Goal: Task Accomplishment & Management: Complete application form

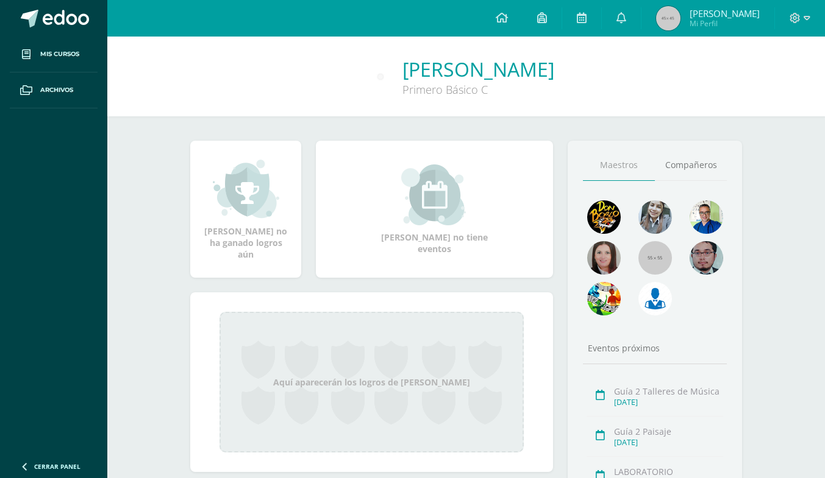
click at [728, 26] on span "Mi Perfil" at bounding box center [724, 23] width 70 height 10
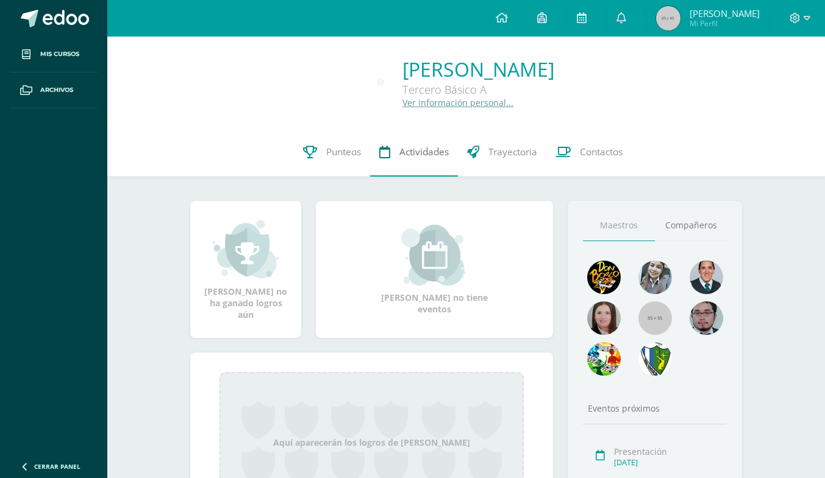
click at [405, 151] on span "Actividades" at bounding box center [423, 152] width 49 height 13
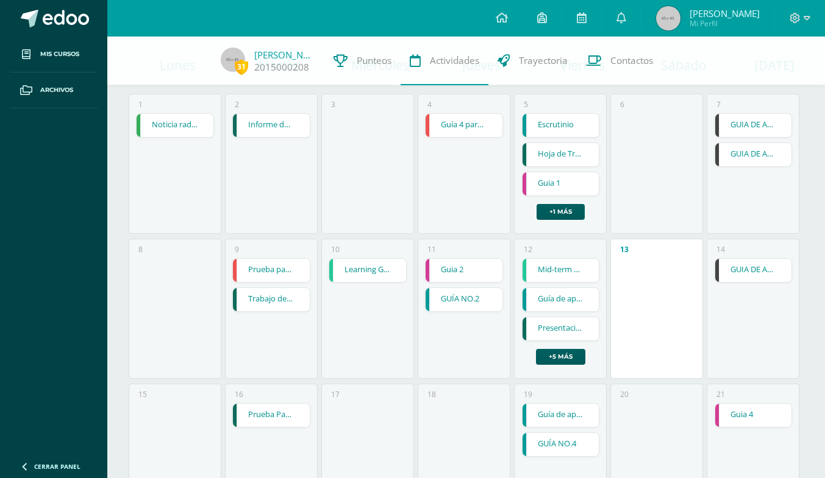
scroll to position [124, 0]
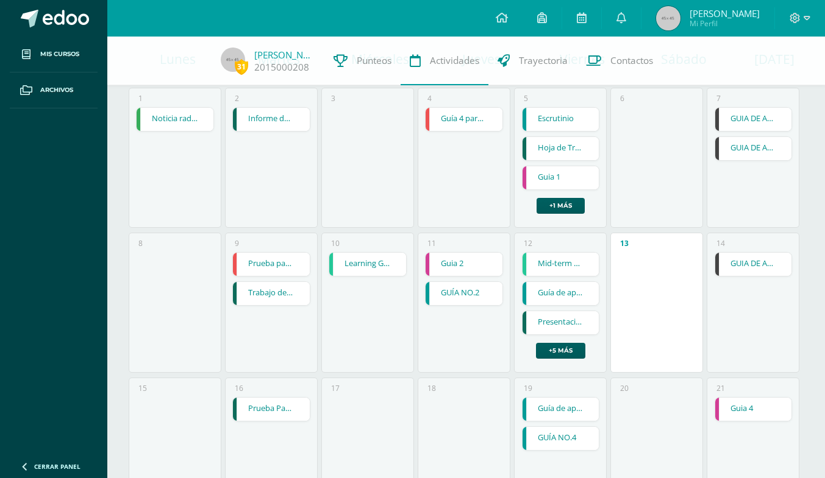
click at [769, 121] on link "GUIA DE APRENDIZAJE NO 2" at bounding box center [753, 119] width 76 height 23
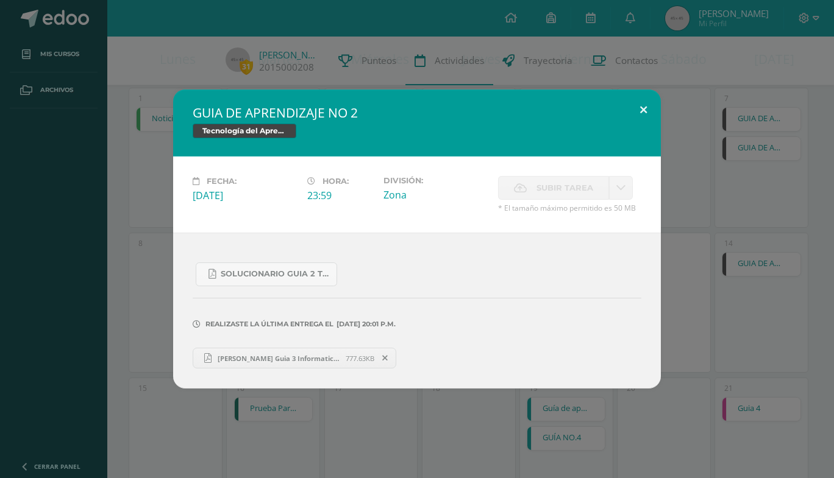
click at [637, 112] on button at bounding box center [643, 110] width 35 height 41
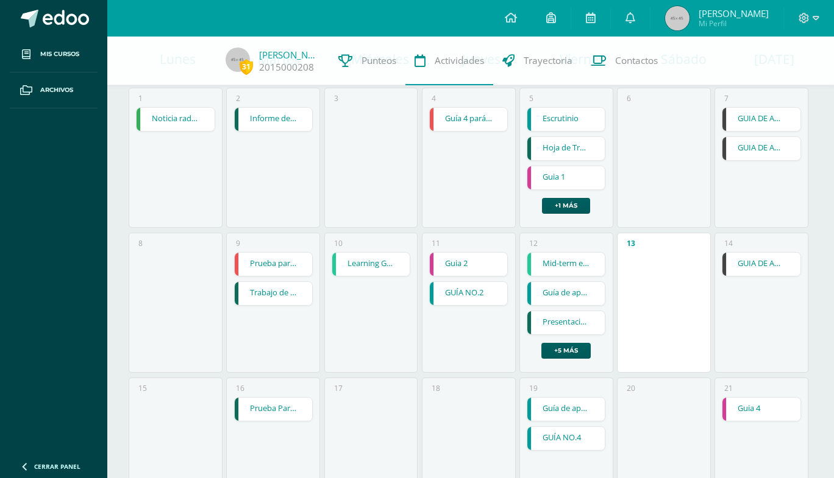
click at [755, 149] on div "GUIA DE APRENDIZAJE NO 2 Tecnología del Aprendizaje y la Comunicación (TIC) Fec…" at bounding box center [417, 239] width 824 height 299
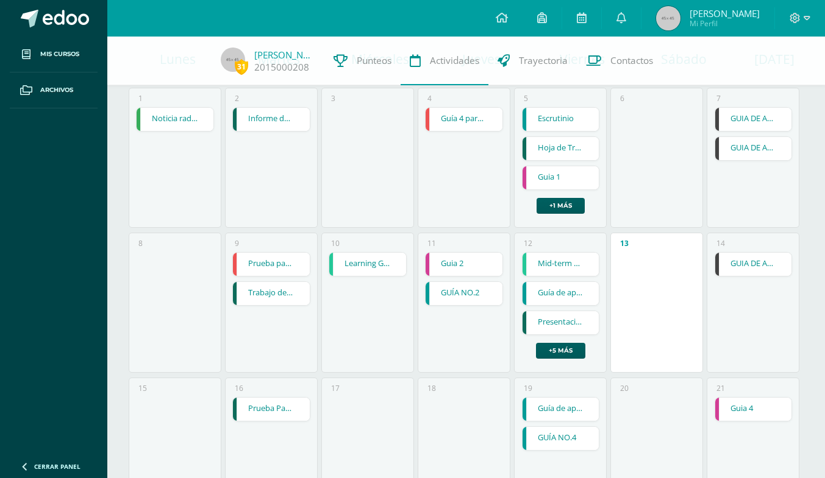
click at [755, 156] on link "GUIA DE APRENDIZAJE NO 1" at bounding box center [753, 148] width 76 height 23
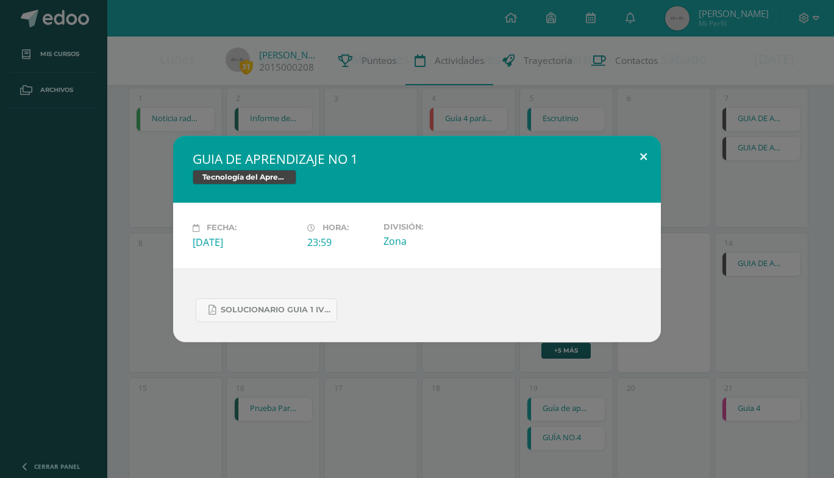
click at [641, 152] on button at bounding box center [643, 156] width 35 height 41
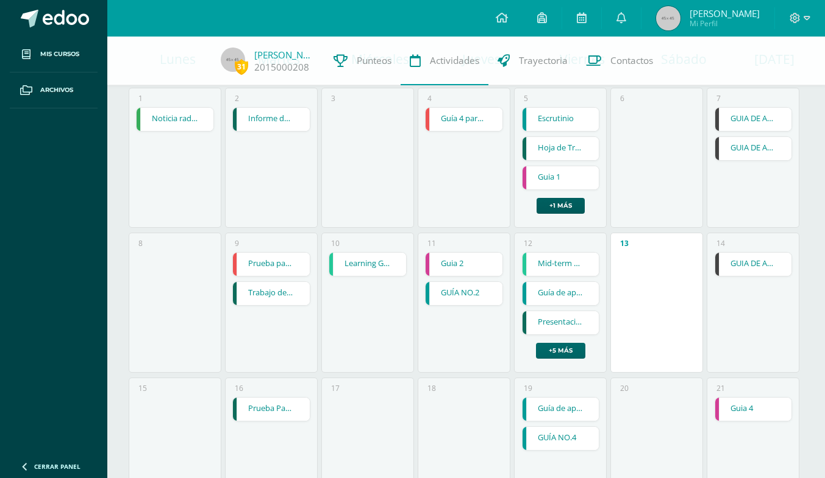
click at [566, 356] on link "+5 más" at bounding box center [560, 351] width 49 height 16
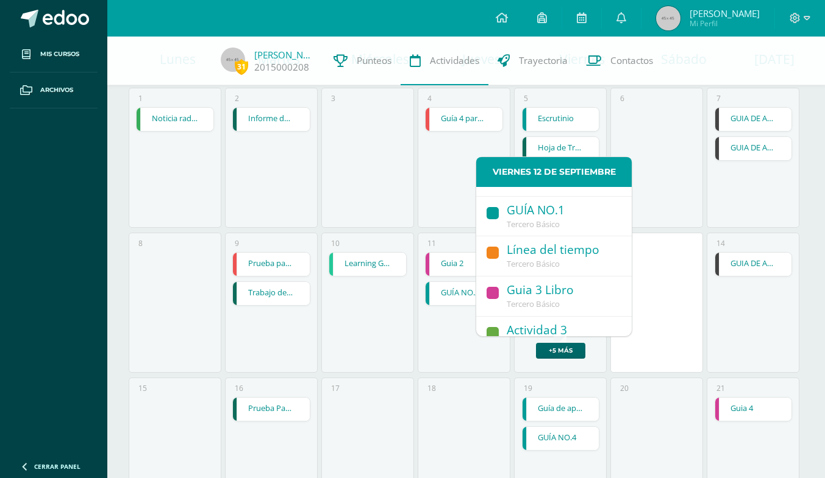
scroll to position [196, 0]
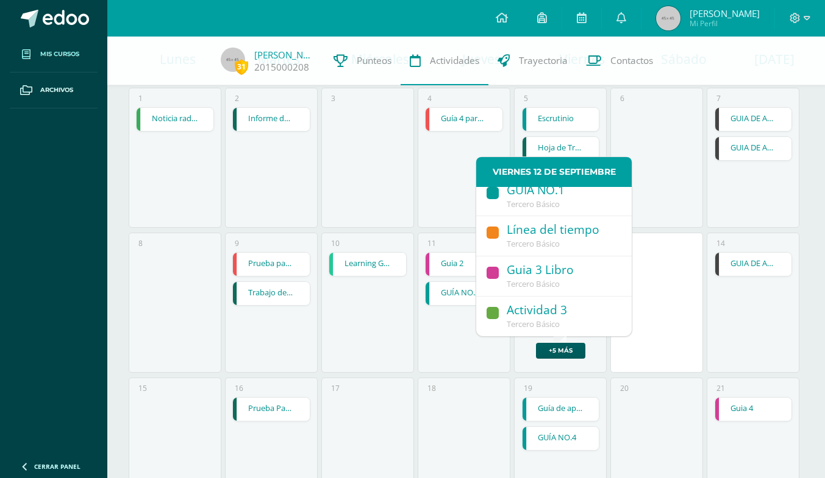
click at [41, 59] on span "Mis cursos" at bounding box center [59, 54] width 39 height 10
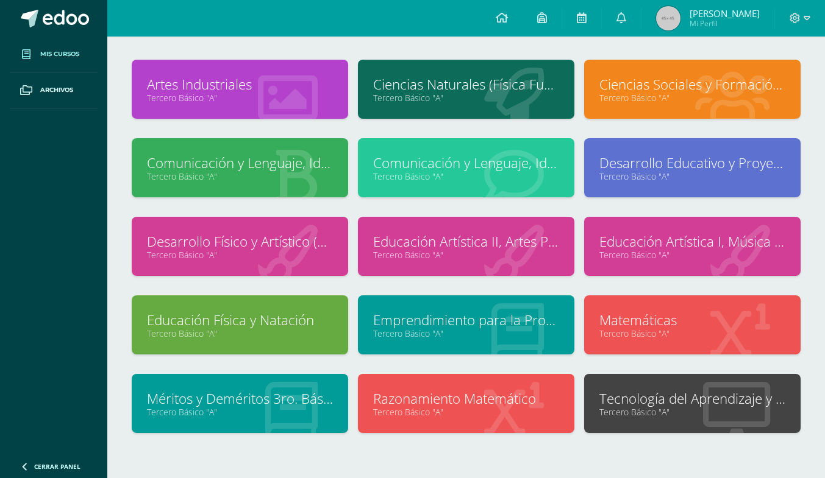
scroll to position [106, 0]
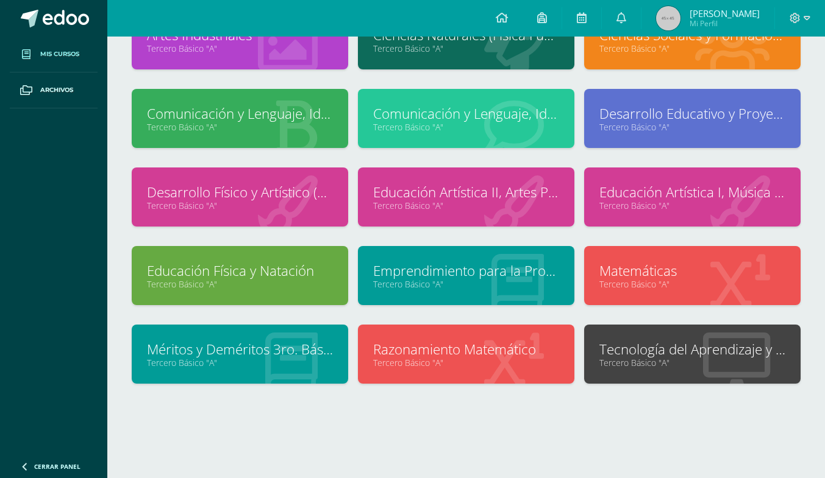
click at [736, 360] on link "Tercero Básico "A"" at bounding box center [692, 363] width 186 height 12
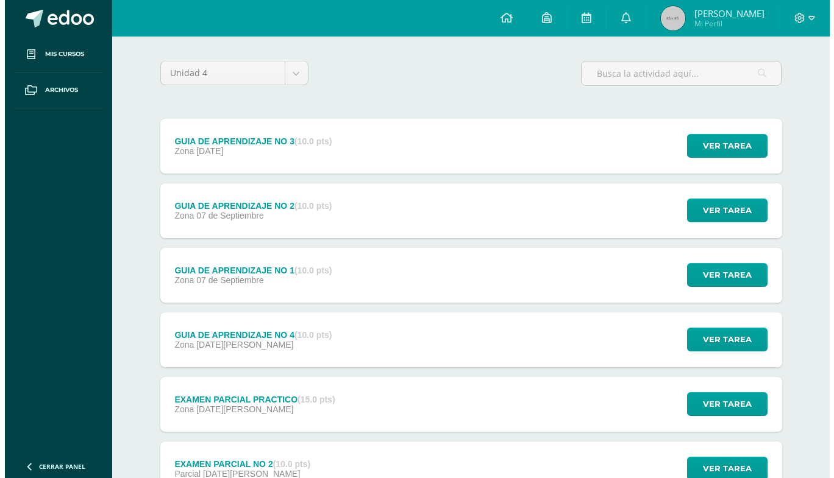
scroll to position [88, 0]
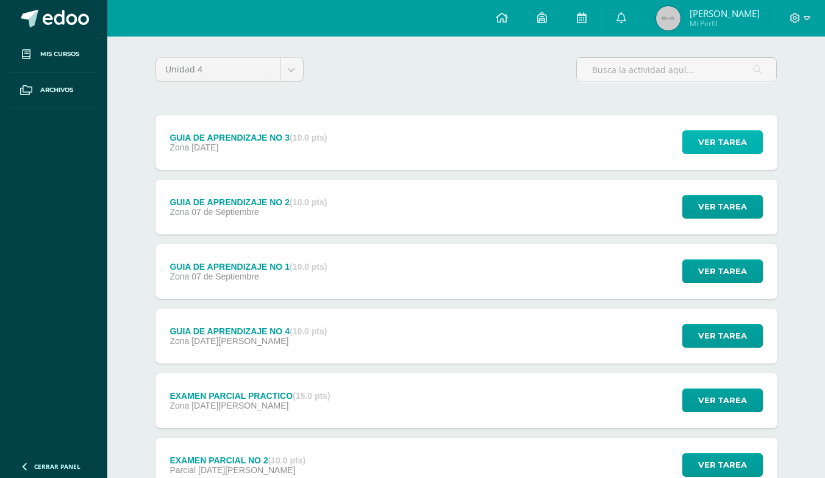
click at [729, 154] on button "Ver tarea" at bounding box center [722, 142] width 80 height 24
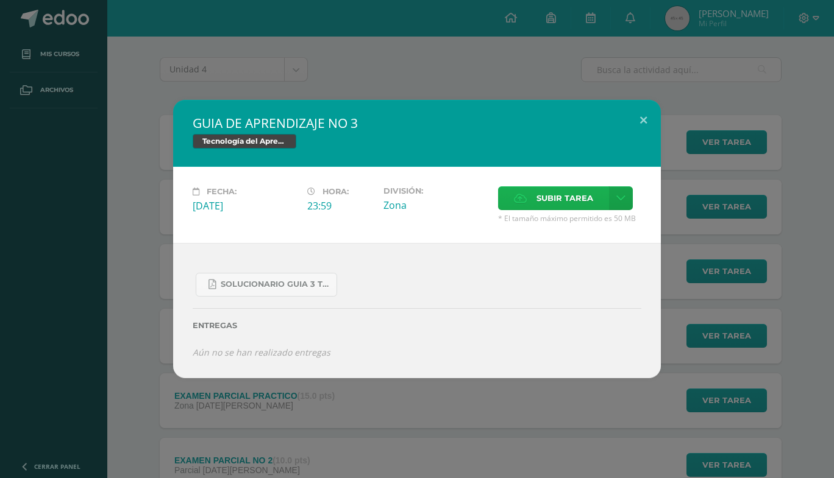
click at [569, 202] on span "Subir tarea" at bounding box center [564, 198] width 57 height 23
click at [0, 0] on input "Subir tarea" at bounding box center [0, 0] width 0 height 0
click at [594, 283] on div "SOLUCIONARIO GUIA 3 TKINTER PYTHON III BASICO PROBLEMAS INTERMEDIOS.pdf" at bounding box center [417, 280] width 449 height 34
click at [560, 201] on span "Subir tarea" at bounding box center [564, 198] width 57 height 23
click at [0, 0] on input "Subir tarea" at bounding box center [0, 0] width 0 height 0
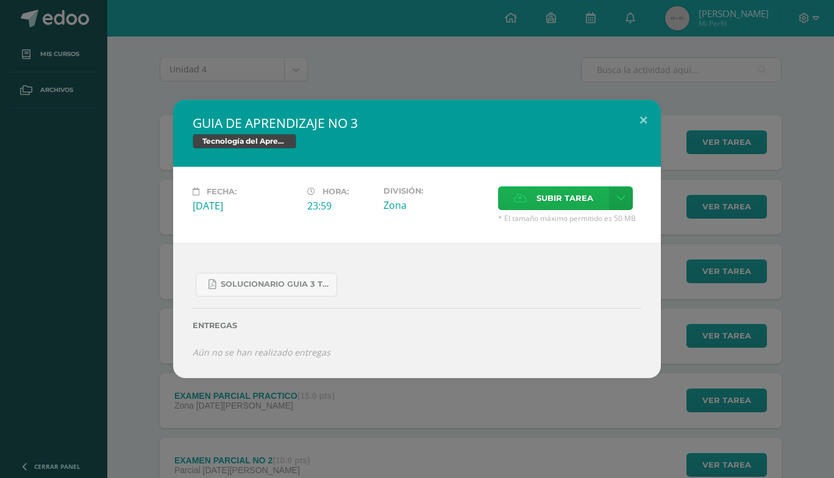
click at [574, 208] on span "Subir tarea" at bounding box center [564, 198] width 57 height 23
click at [0, 0] on input "Subir tarea" at bounding box center [0, 0] width 0 height 0
click at [558, 205] on span "Subir tarea" at bounding box center [564, 198] width 57 height 23
click at [0, 0] on input "Subir tarea" at bounding box center [0, 0] width 0 height 0
click at [541, 193] on span "Subir tarea" at bounding box center [564, 198] width 57 height 23
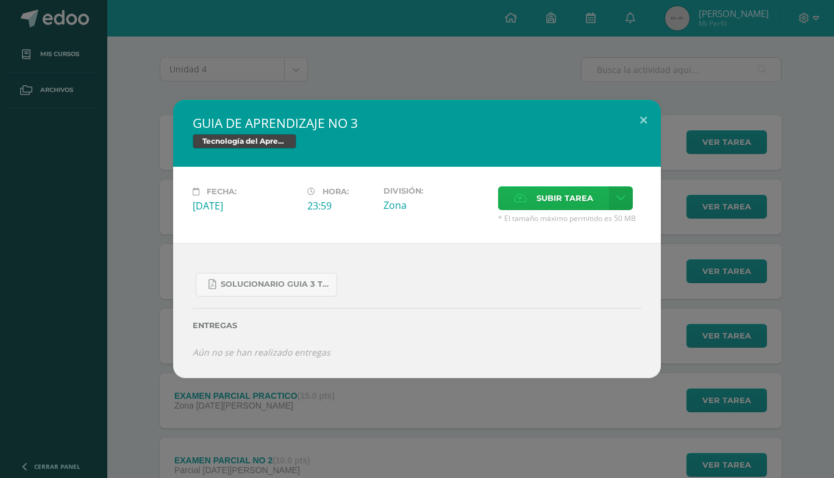
click at [0, 0] on input "Subir tarea" at bounding box center [0, 0] width 0 height 0
click at [525, 200] on icon at bounding box center [520, 198] width 13 height 8
click at [0, 0] on input "Subir tarea" at bounding box center [0, 0] width 0 height 0
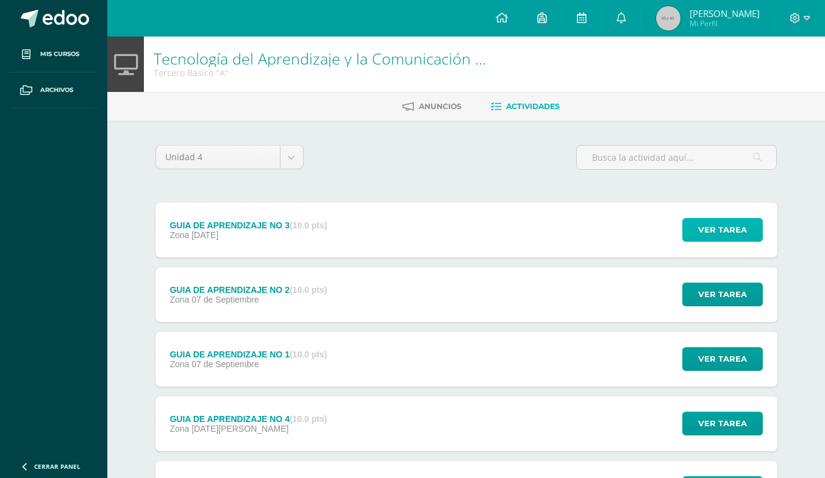
click at [723, 234] on span "Ver tarea" at bounding box center [722, 230] width 49 height 23
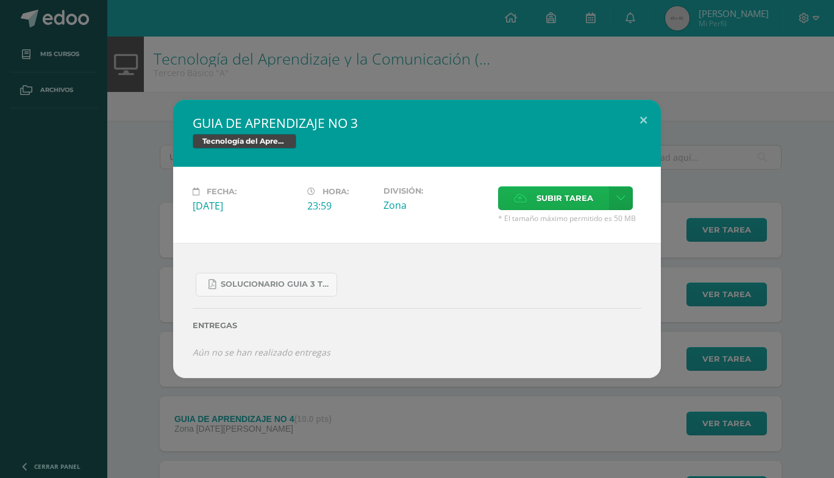
click at [558, 190] on span "Subir tarea" at bounding box center [564, 198] width 57 height 23
click at [0, 0] on input "Subir tarea" at bounding box center [0, 0] width 0 height 0
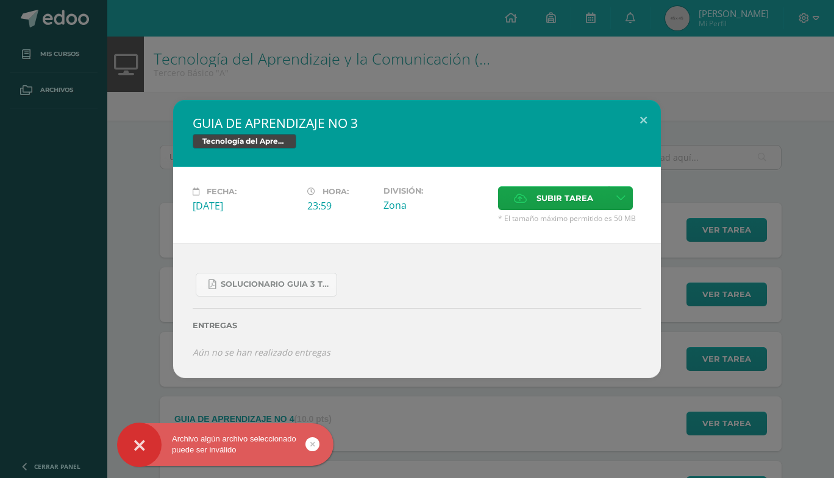
click at [266, 348] on icon "Aún no se han realizado entregas" at bounding box center [262, 353] width 138 height 12
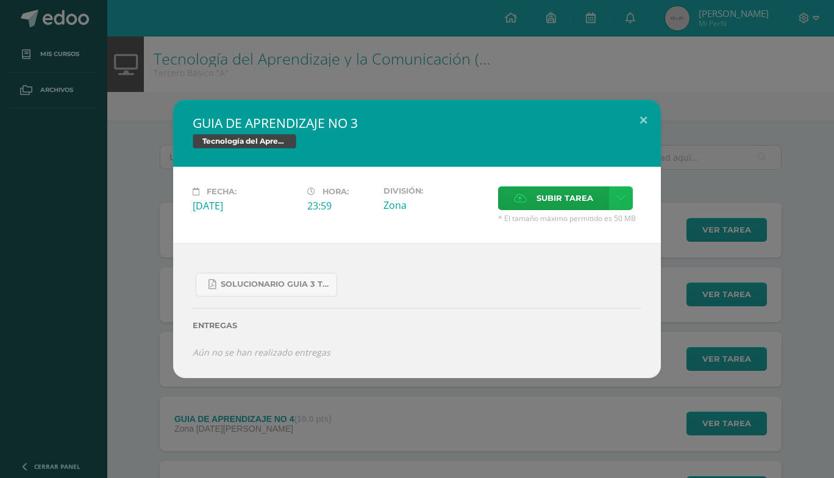
click at [620, 196] on icon at bounding box center [620, 198] width 9 height 10
click at [583, 222] on span "Subir enlace" at bounding box center [568, 225] width 51 height 12
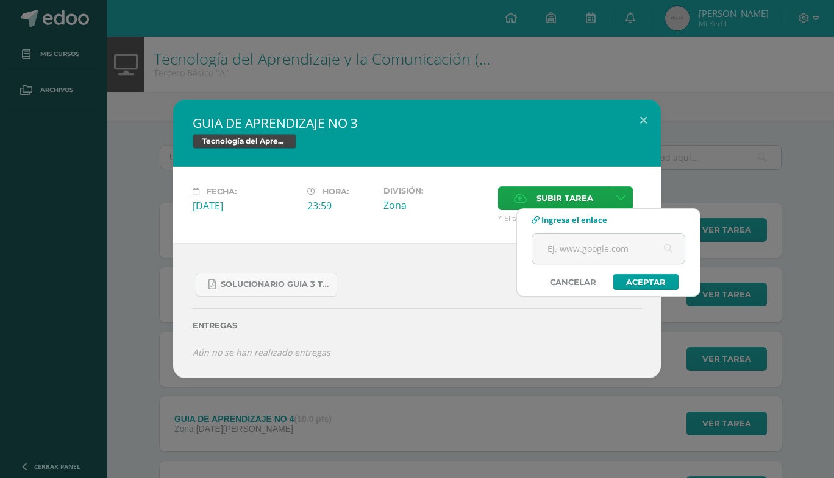
click at [499, 272] on div "SOLUCIONARIO GUIA 3 TKINTER PYTHON III BASICO PROBLEMAS INTERMEDIOS.pdf" at bounding box center [417, 280] width 449 height 34
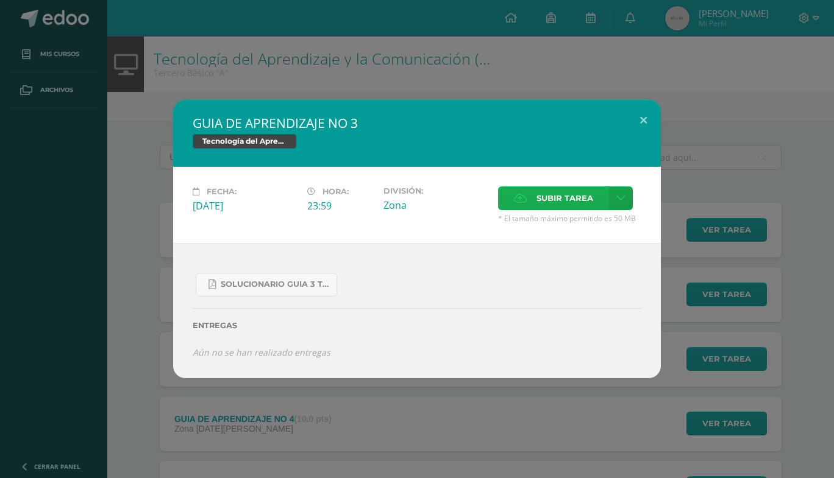
click at [536, 201] on label "Subir tarea" at bounding box center [553, 199] width 111 height 24
click at [0, 0] on input "Subir tarea" at bounding box center [0, 0] width 0 height 0
click at [560, 198] on span "Subir tarea" at bounding box center [564, 198] width 57 height 23
click at [0, 0] on input "Subir tarea" at bounding box center [0, 0] width 0 height 0
click at [561, 199] on span "Subir tarea" at bounding box center [564, 198] width 57 height 23
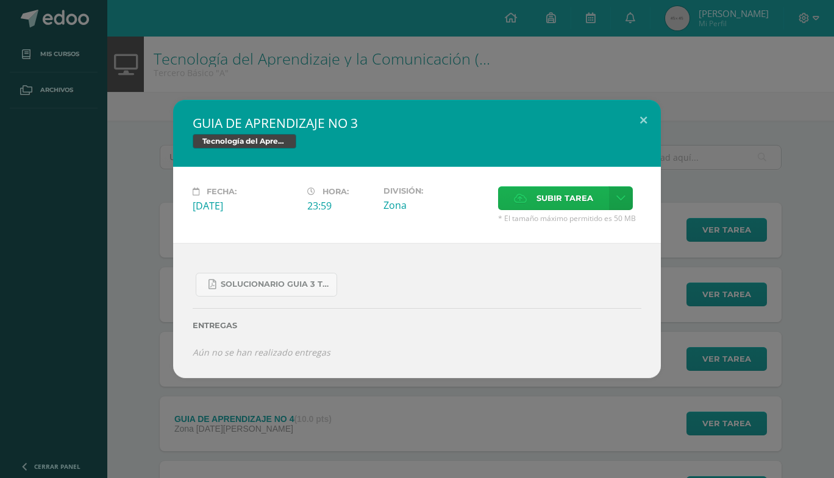
click at [0, 0] on input "Subir tarea" at bounding box center [0, 0] width 0 height 0
click at [633, 130] on button at bounding box center [643, 120] width 35 height 41
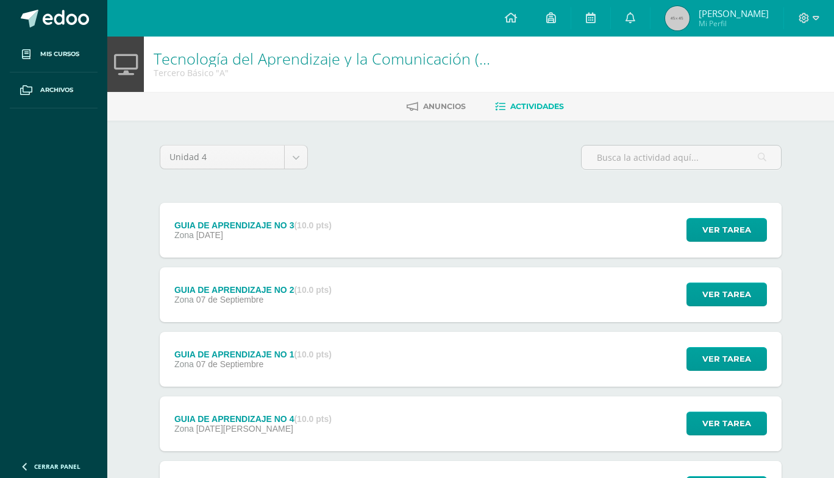
click at [630, 22] on div "GUIA DE APRENDIZAJE NO 3 Tecnología del Aprendizaje y la Comunicación (TIC) Fec…" at bounding box center [417, 239] width 834 height 478
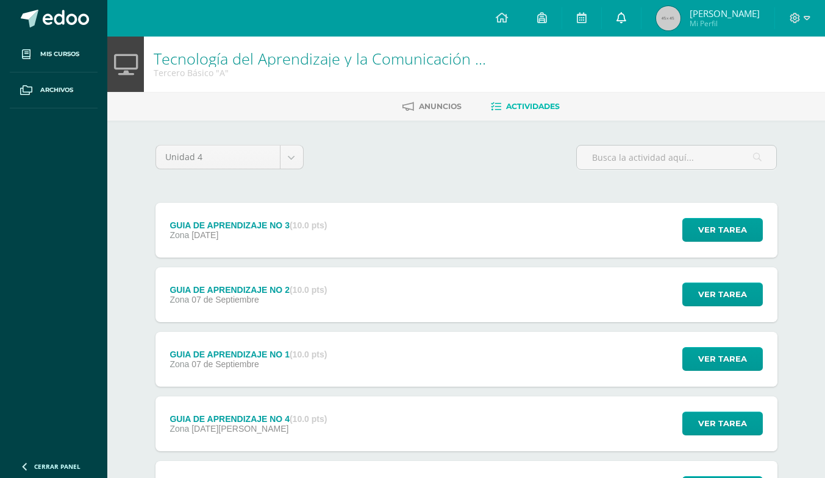
click at [619, 30] on link at bounding box center [621, 18] width 39 height 37
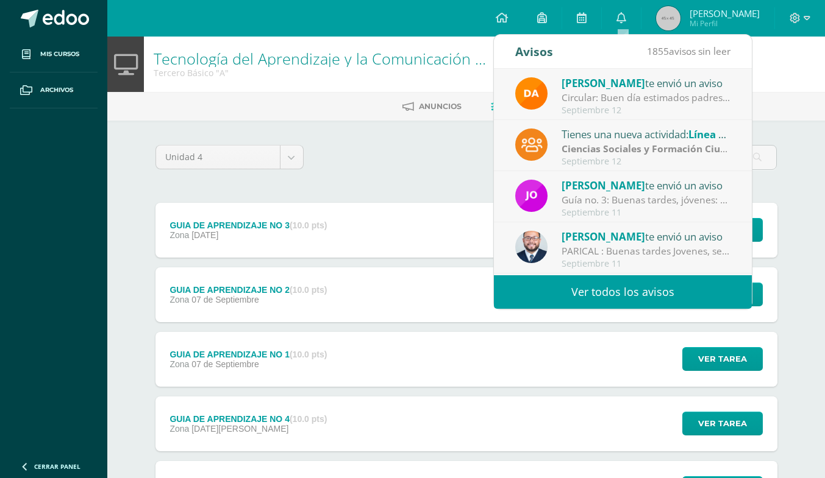
click at [682, 293] on link "Ver todos los avisos" at bounding box center [623, 292] width 258 height 34
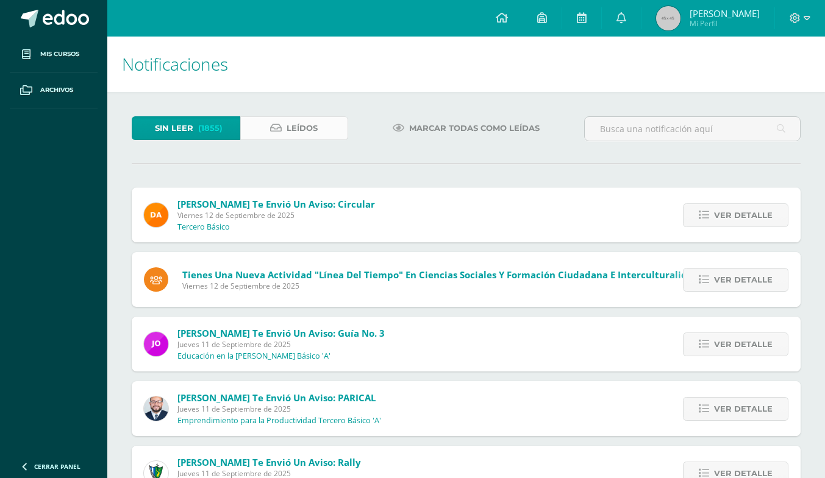
click at [304, 127] on span "Leídos" at bounding box center [301, 128] width 31 height 23
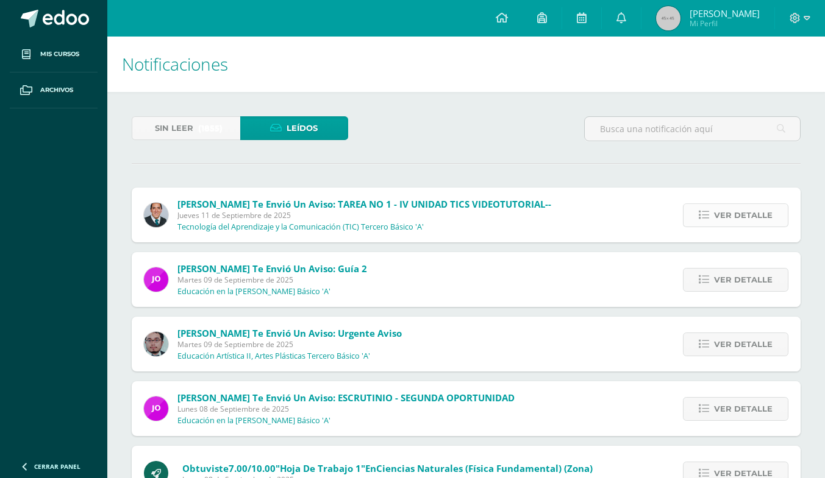
click at [734, 226] on span "Ver detalle" at bounding box center [743, 215] width 59 height 23
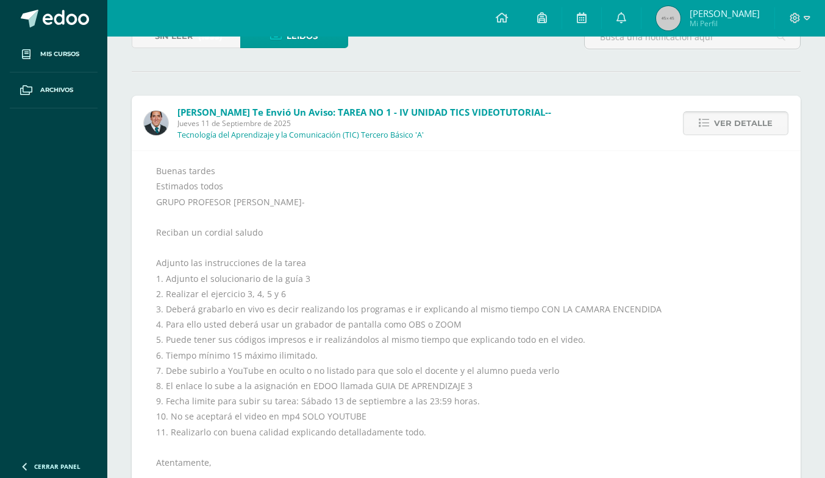
scroll to position [92, 0]
click at [586, 21] on icon at bounding box center [582, 17] width 10 height 11
click at [62, 62] on link "Mis cursos" at bounding box center [54, 55] width 88 height 36
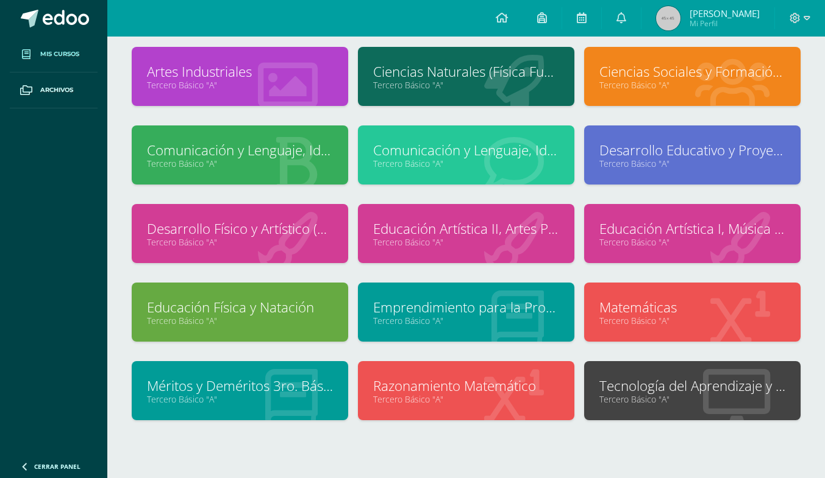
scroll to position [73, 0]
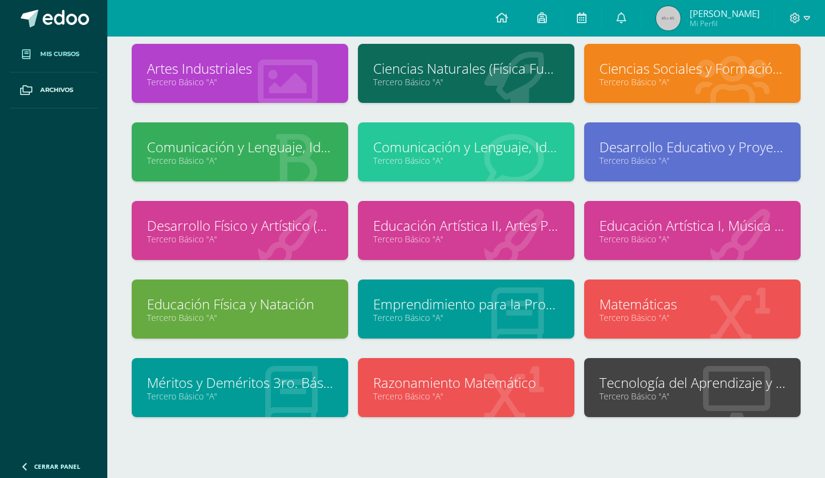
click at [691, 374] on link "Tecnología del Aprendizaje y la Comunicación (TIC)" at bounding box center [692, 383] width 186 height 19
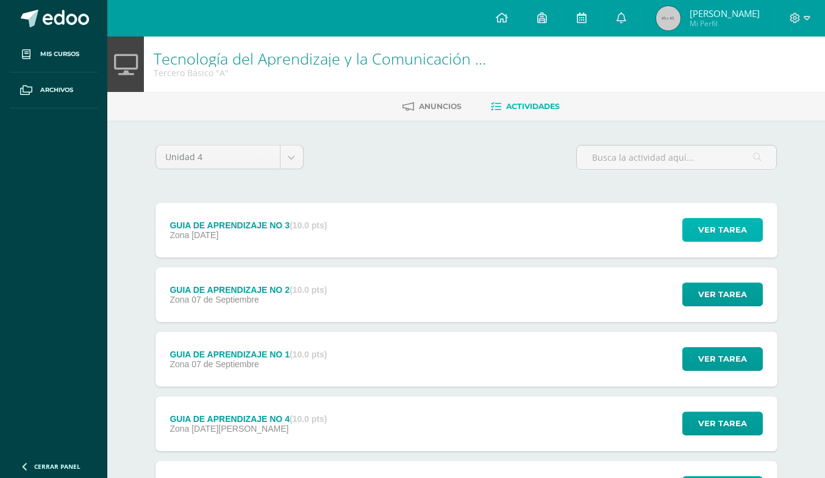
click at [728, 233] on span "Ver tarea" at bounding box center [722, 230] width 49 height 23
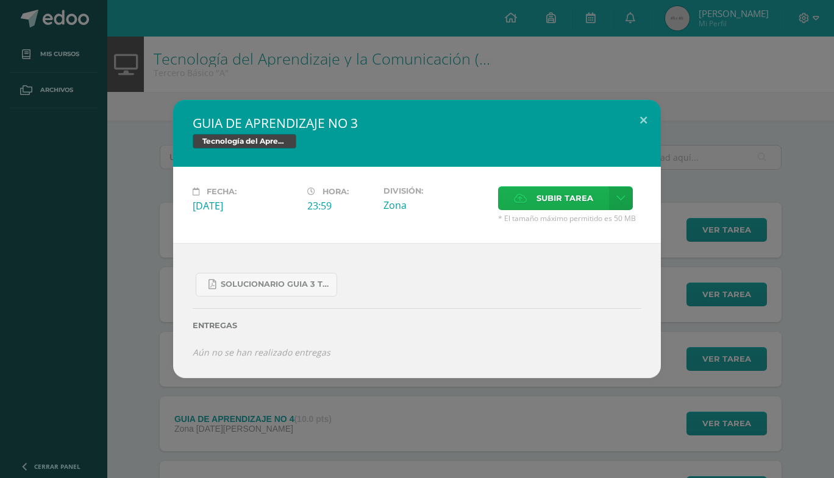
click at [578, 197] on span "Subir tarea" at bounding box center [564, 198] width 57 height 23
click at [0, 0] on input "Subir tarea" at bounding box center [0, 0] width 0 height 0
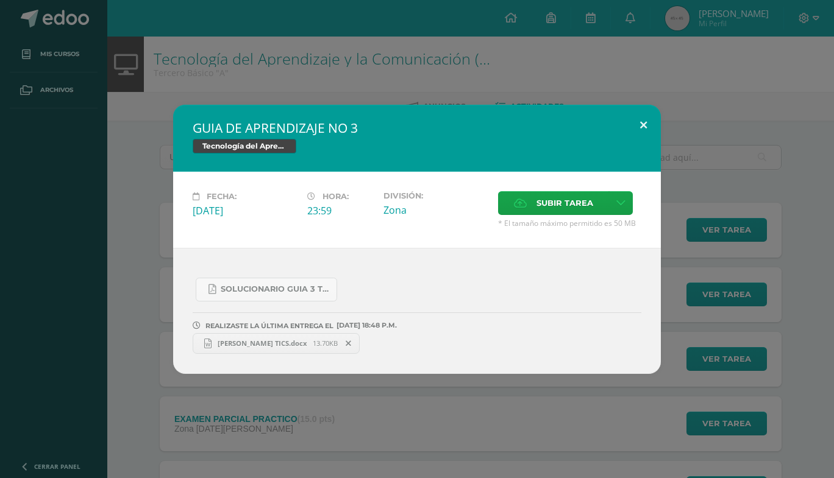
click at [627, 130] on button at bounding box center [643, 125] width 35 height 41
